Goal: Find specific page/section: Find specific page/section

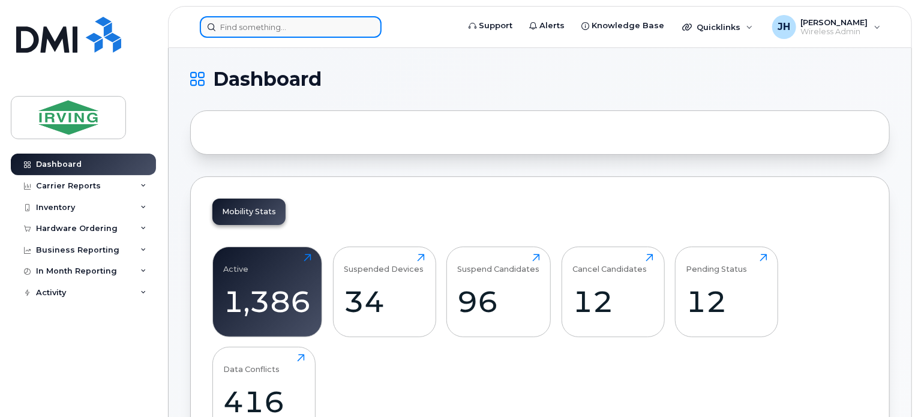
click at [299, 26] on input at bounding box center [291, 27] width 182 height 22
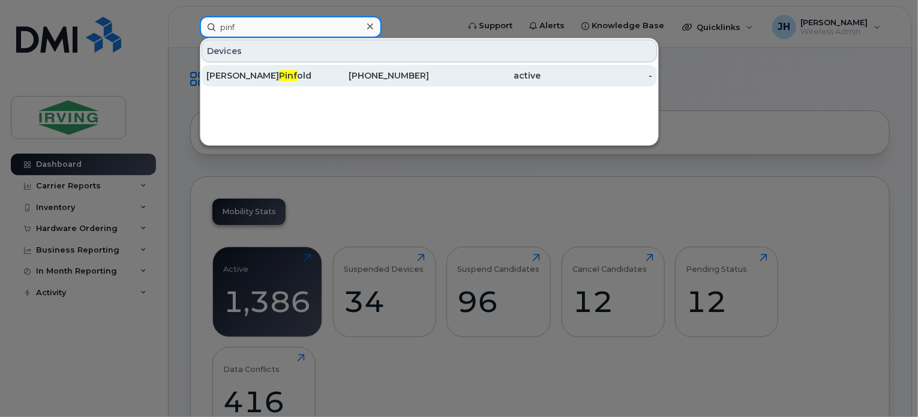
type input "pinf"
drag, startPoint x: 281, startPoint y: 79, endPoint x: 290, endPoint y: 76, distance: 8.9
click at [281, 79] on div "[PERSON_NAME] old" at bounding box center [262, 76] width 112 height 12
